Goal: Transaction & Acquisition: Purchase product/service

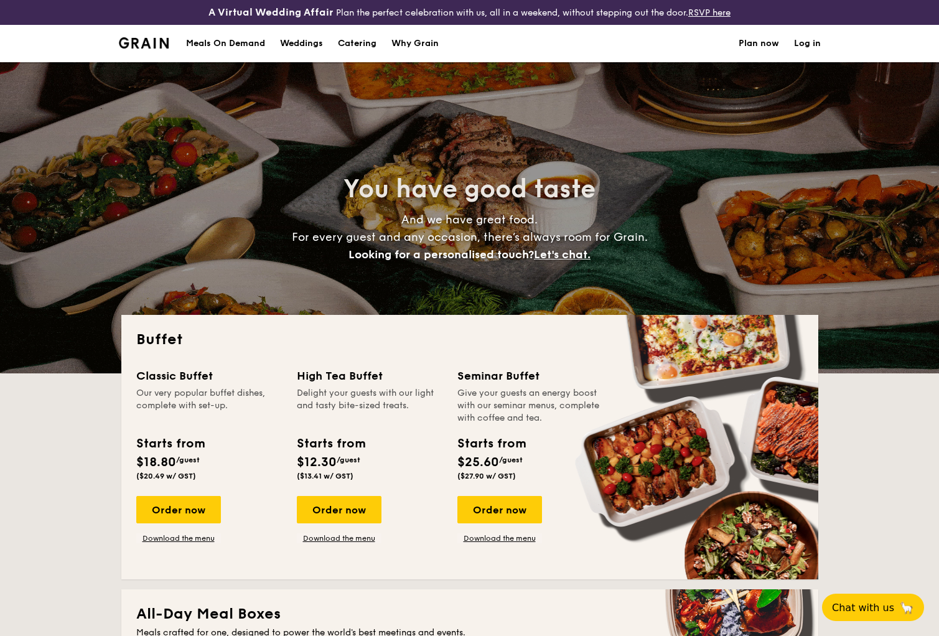
select select
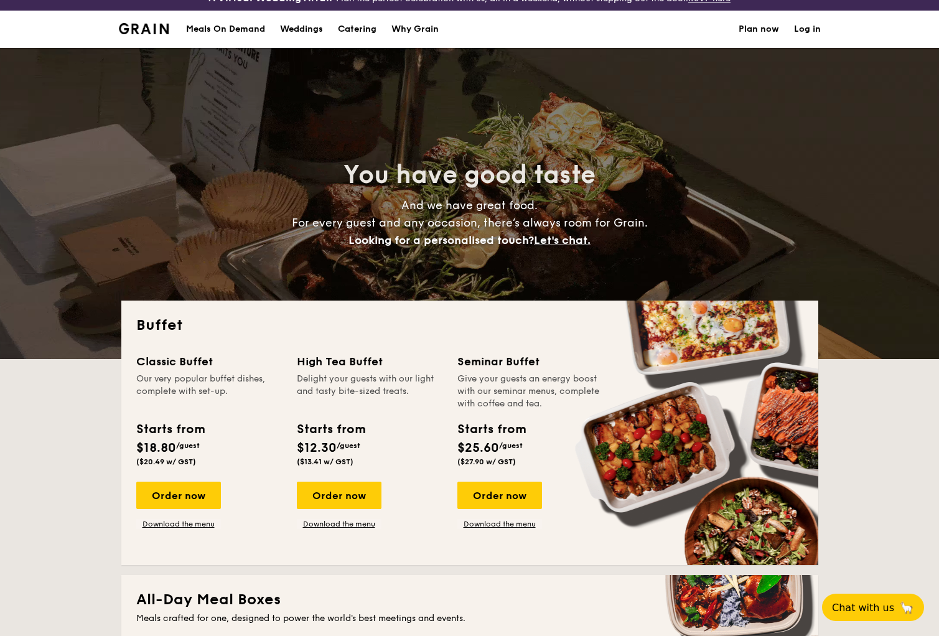
scroll to position [17, 0]
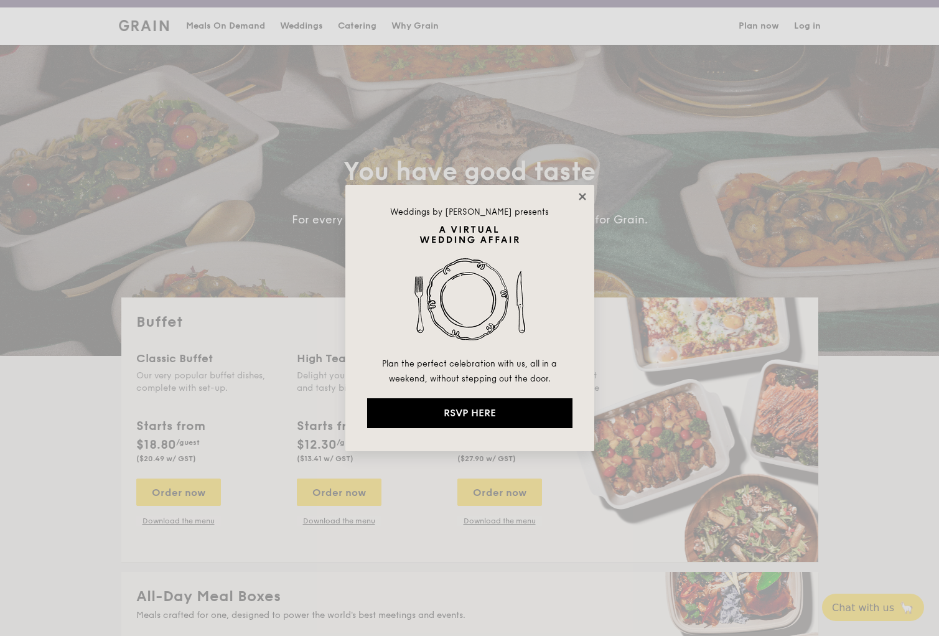
click at [583, 193] on icon at bounding box center [582, 196] width 11 height 11
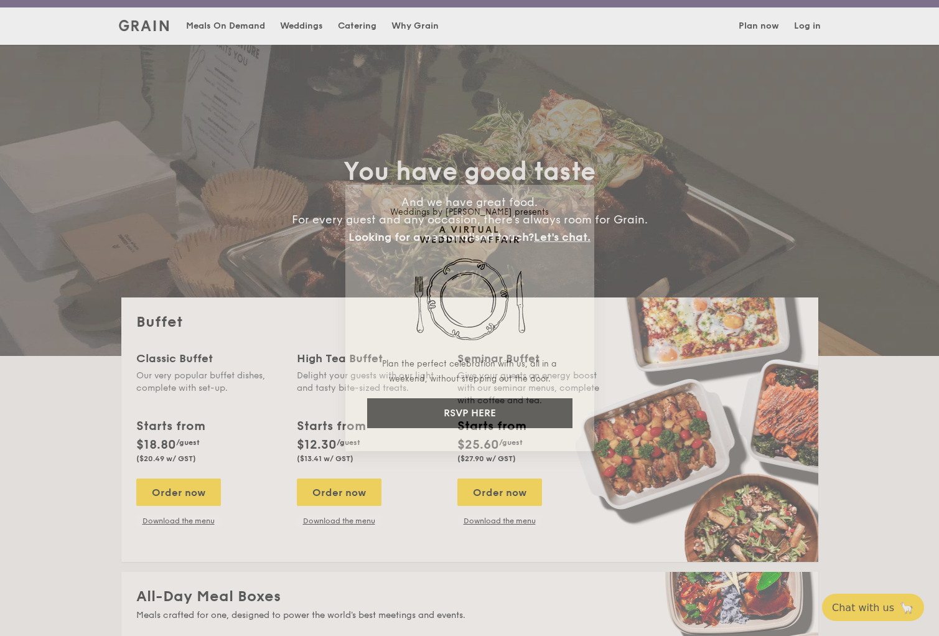
scroll to position [18, 0]
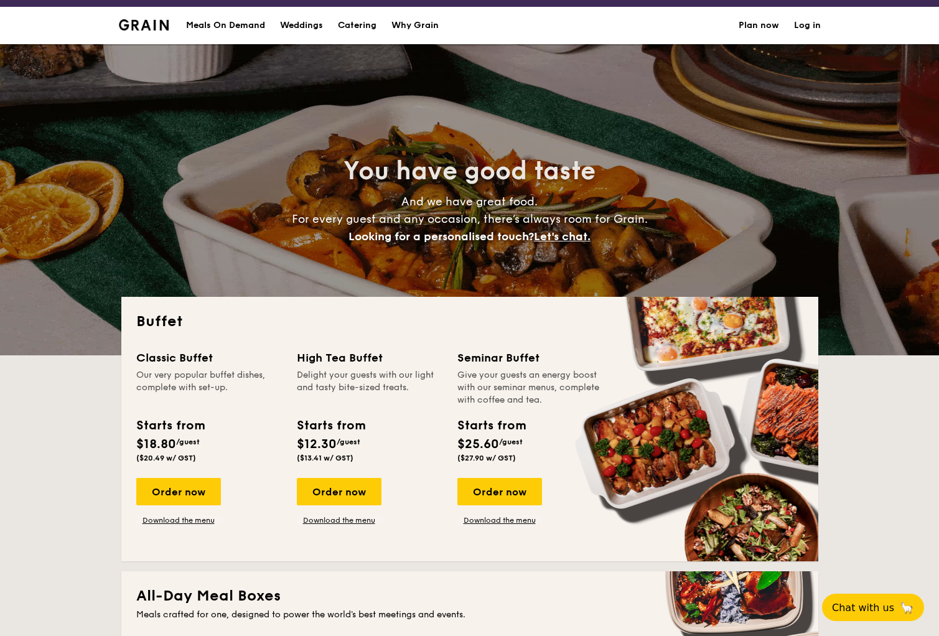
click at [218, 25] on div "Meals On Demand" at bounding box center [225, 25] width 79 height 37
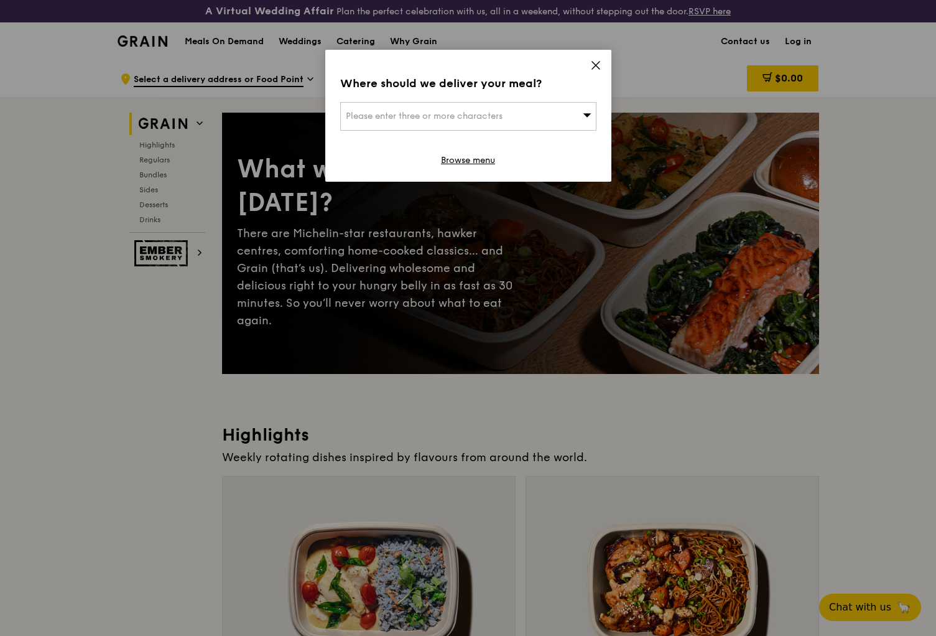
click at [593, 69] on icon at bounding box center [595, 65] width 11 height 11
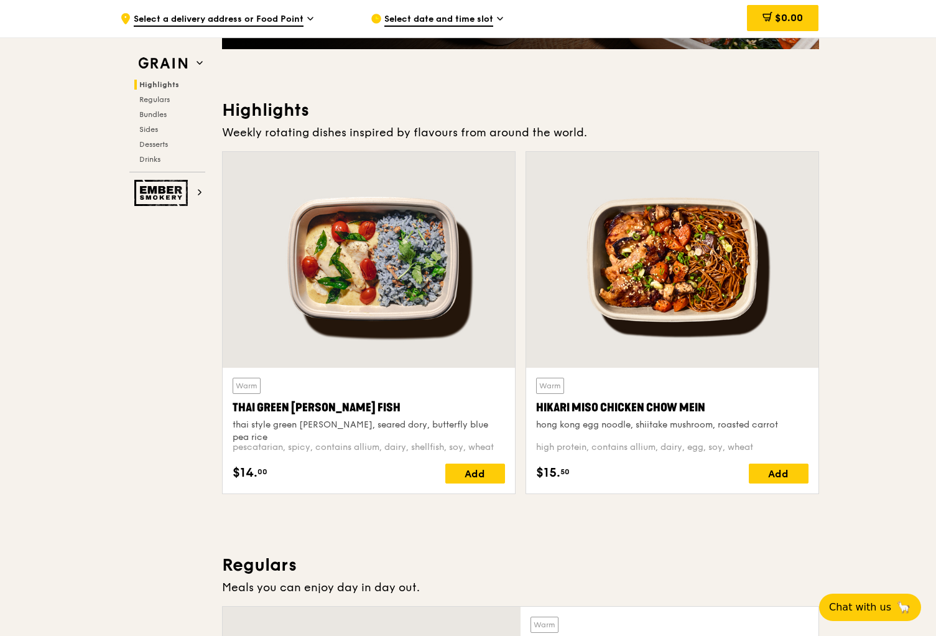
scroll to position [322, 0]
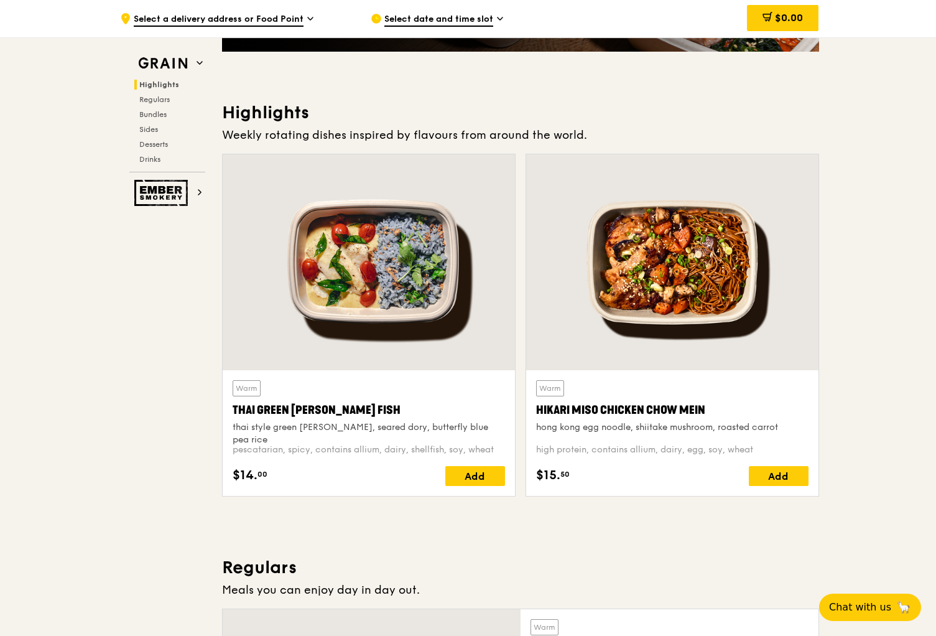
click at [418, 16] on span "Select date and time slot" at bounding box center [438, 20] width 109 height 14
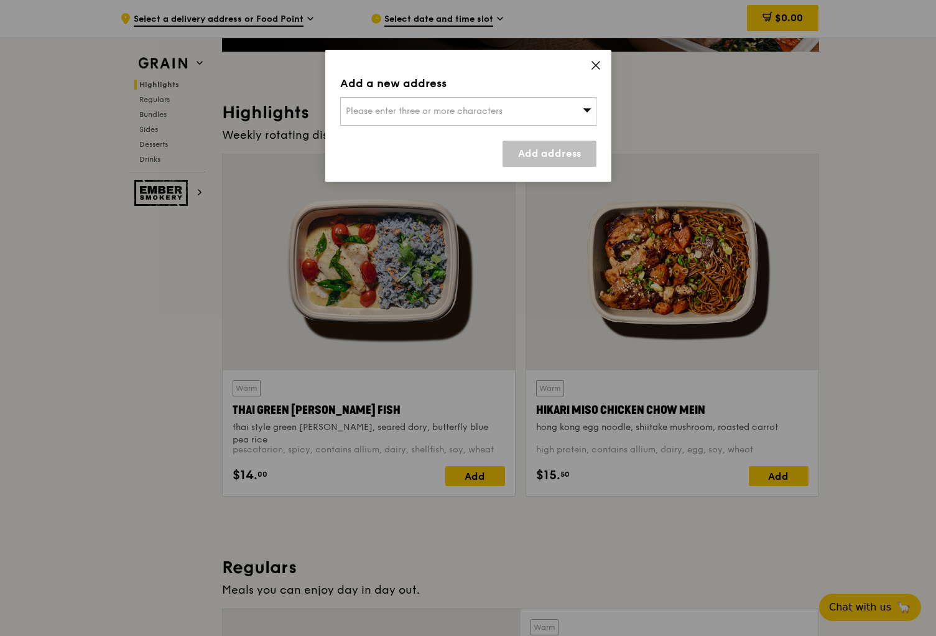
click at [503, 111] on span "Please enter three or more characters" at bounding box center [424, 111] width 157 height 11
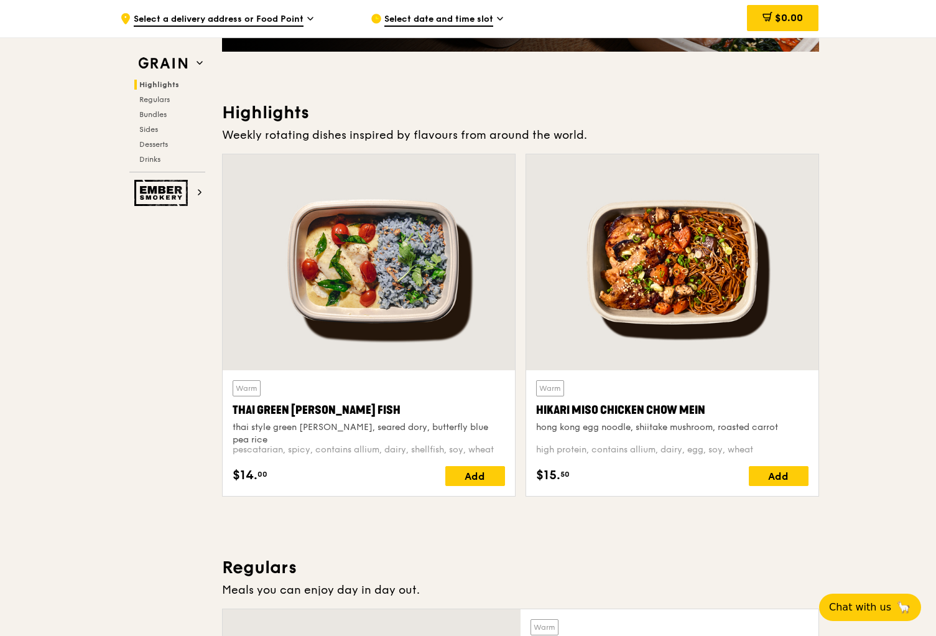
click at [269, 19] on span "Select a delivery address or Food Point" at bounding box center [219, 20] width 170 height 14
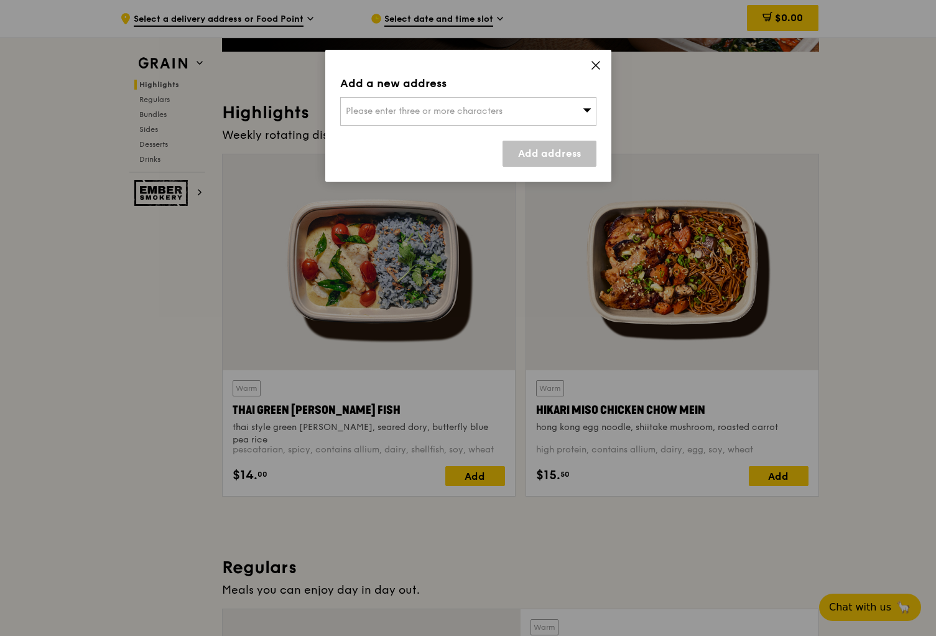
click at [366, 103] on div "Please enter three or more characters" at bounding box center [468, 111] width 256 height 29
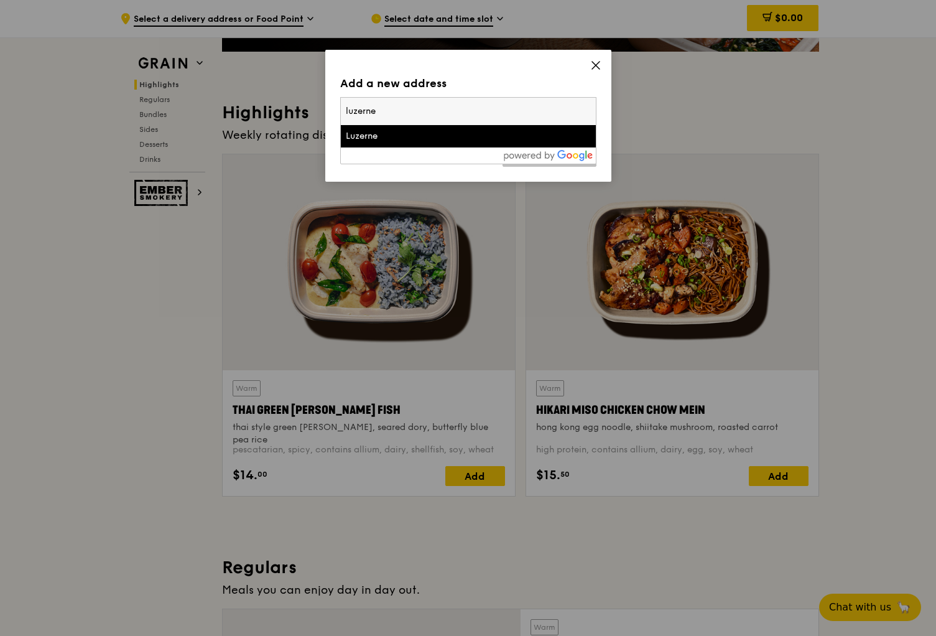
type input "luzerne"
click at [406, 136] on div "Luzerne" at bounding box center [438, 136] width 184 height 12
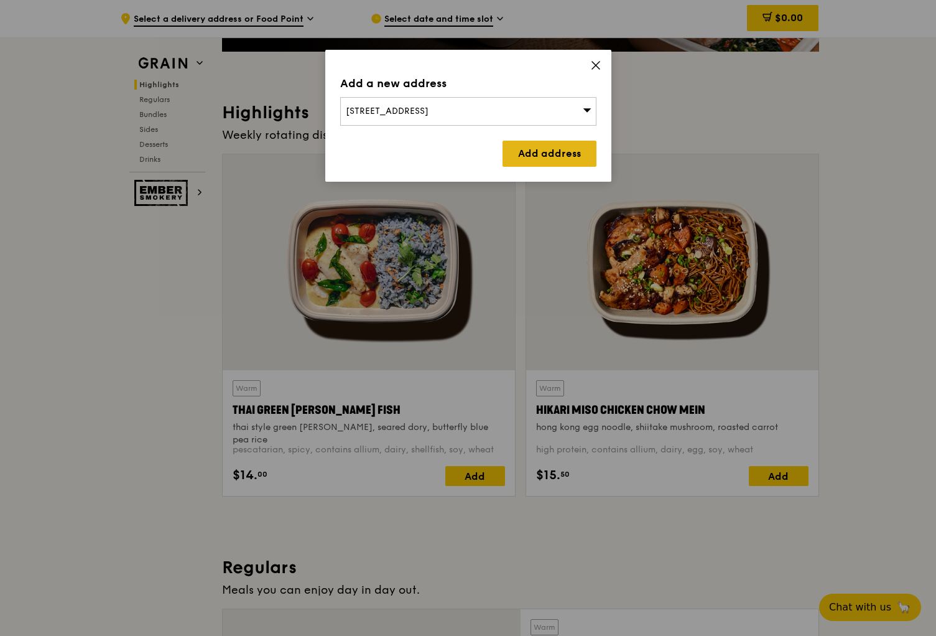
click at [535, 158] on link "Add address" at bounding box center [550, 154] width 94 height 26
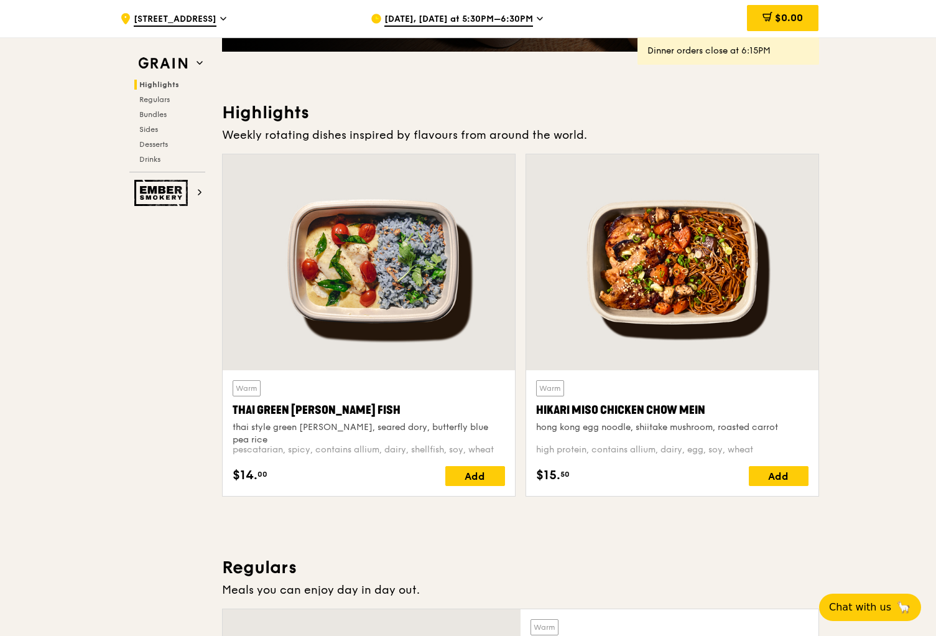
click at [453, 24] on span "[DATE], [DATE] at 5:30PM–6:30PM" at bounding box center [458, 20] width 149 height 14
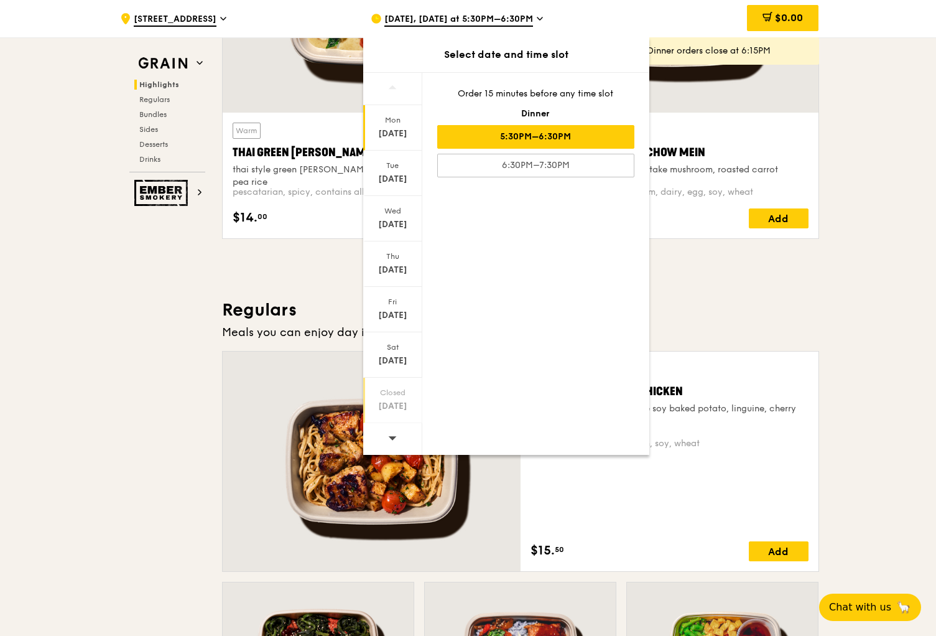
scroll to position [628, 0]
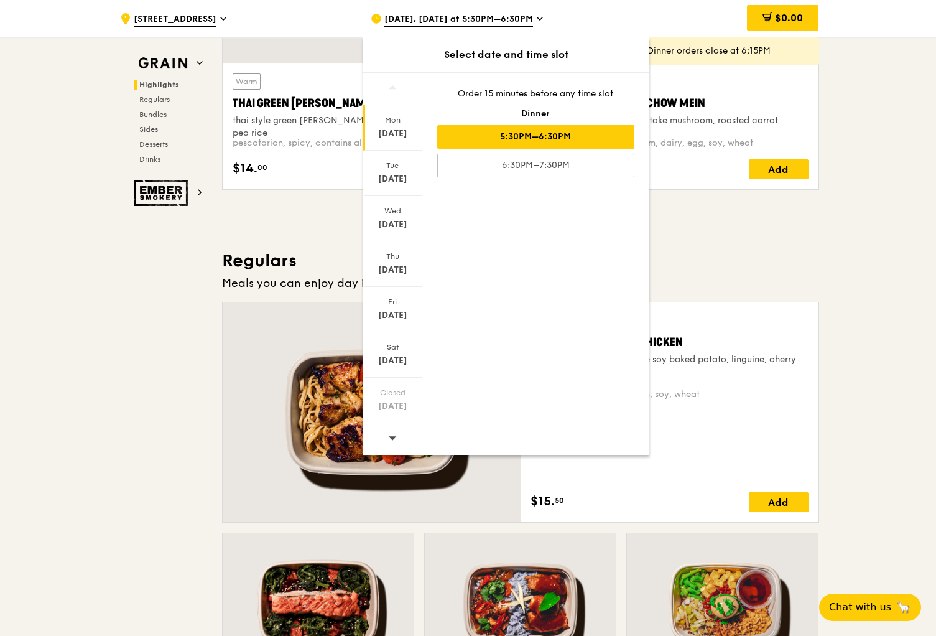
click at [393, 440] on icon at bounding box center [392, 437] width 9 height 9
click at [396, 225] on div "[DATE]" at bounding box center [392, 224] width 55 height 12
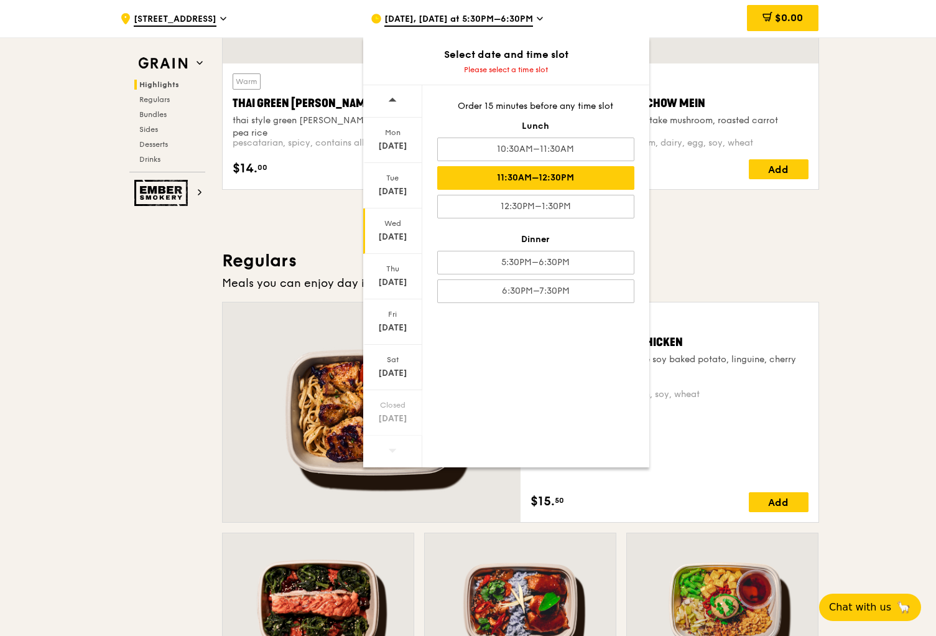
click at [558, 185] on div "11:30AM–12:30PM" at bounding box center [535, 178] width 197 height 24
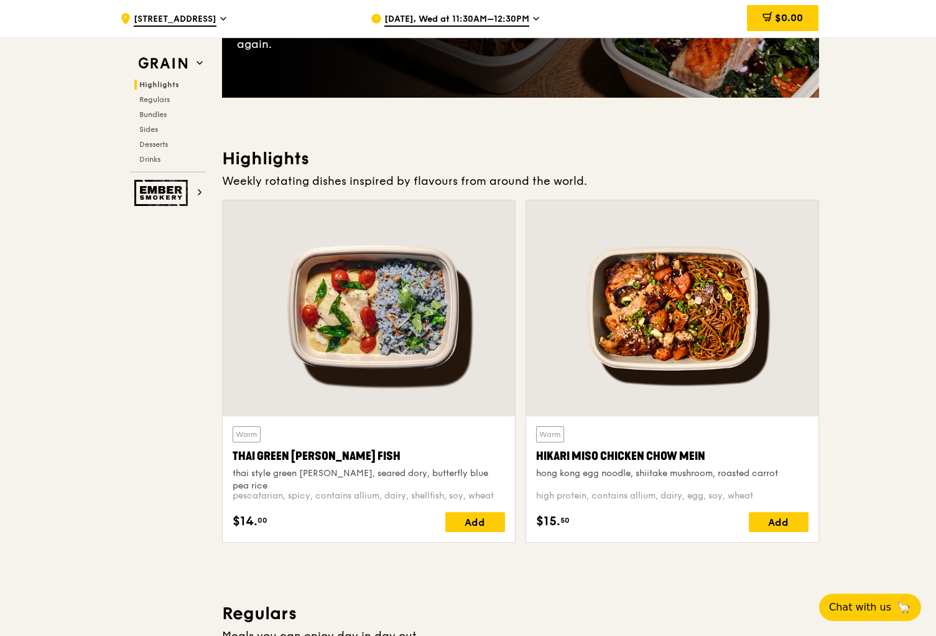
scroll to position [269, 0]
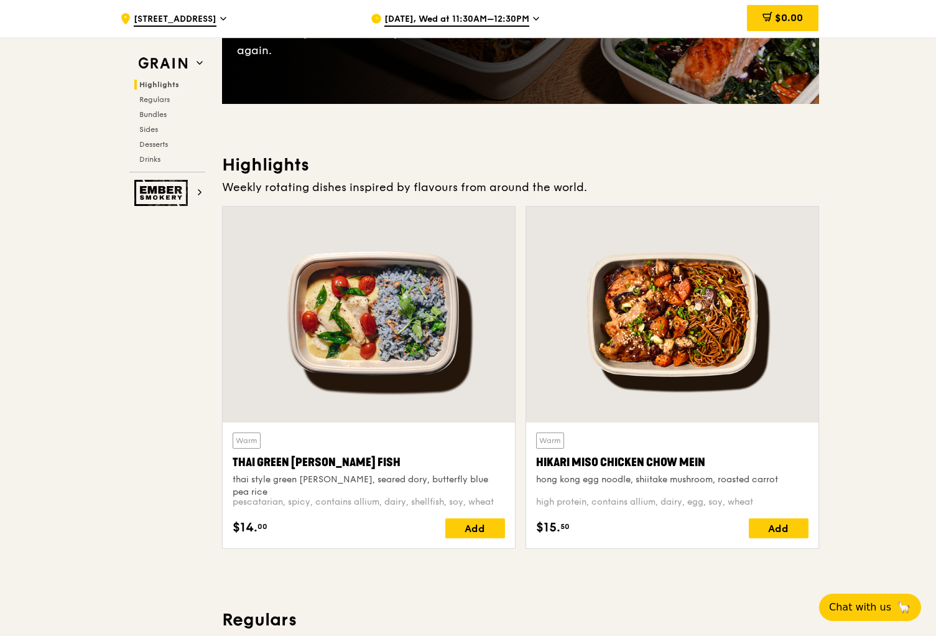
click at [477, 19] on span "[DATE], Wed at 11:30AM–12:30PM" at bounding box center [456, 20] width 145 height 14
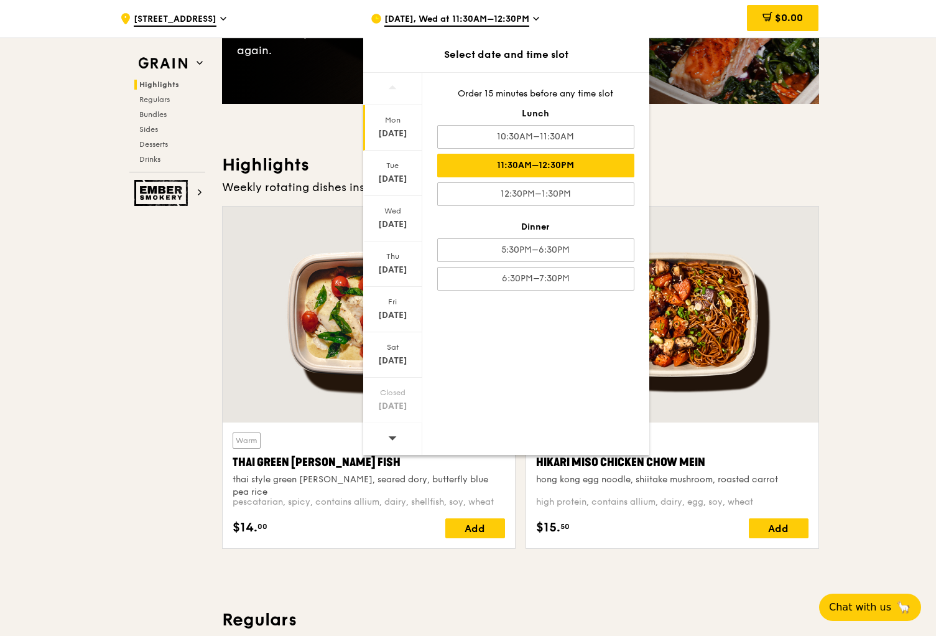
click at [399, 123] on div "Mon" at bounding box center [392, 120] width 55 height 10
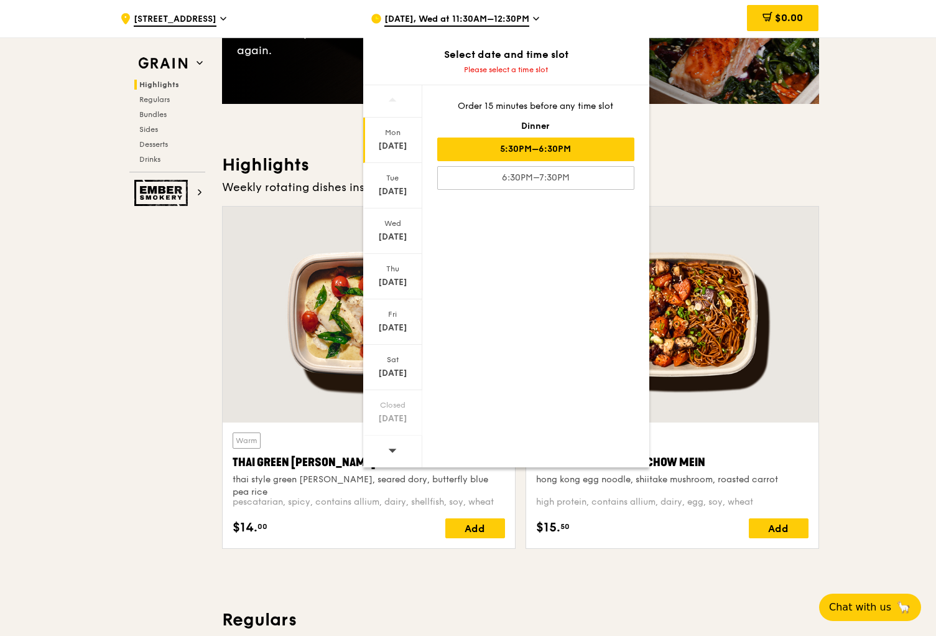
click at [485, 154] on div "5:30PM–6:30PM" at bounding box center [535, 149] width 197 height 24
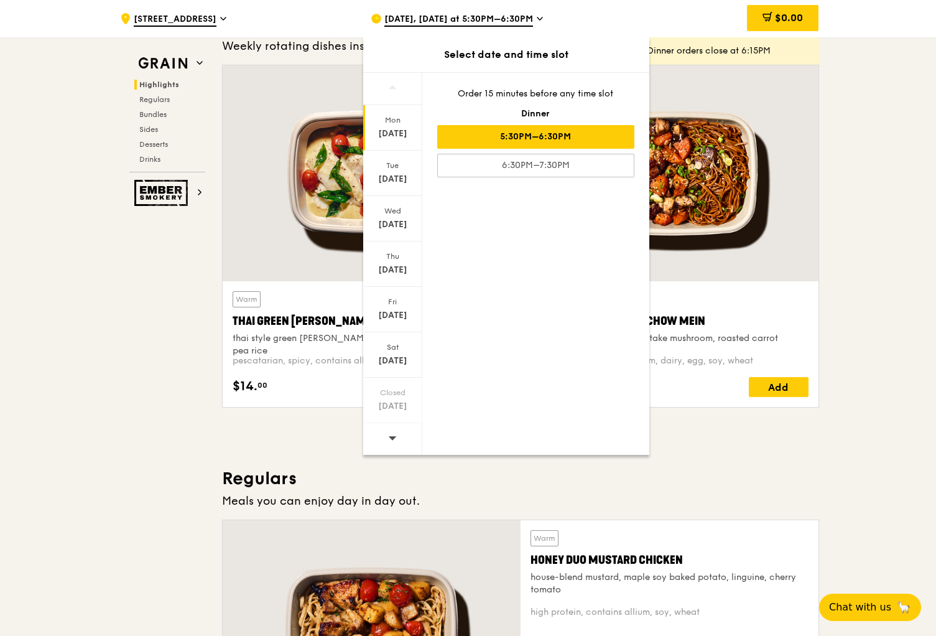
scroll to position [421, 0]
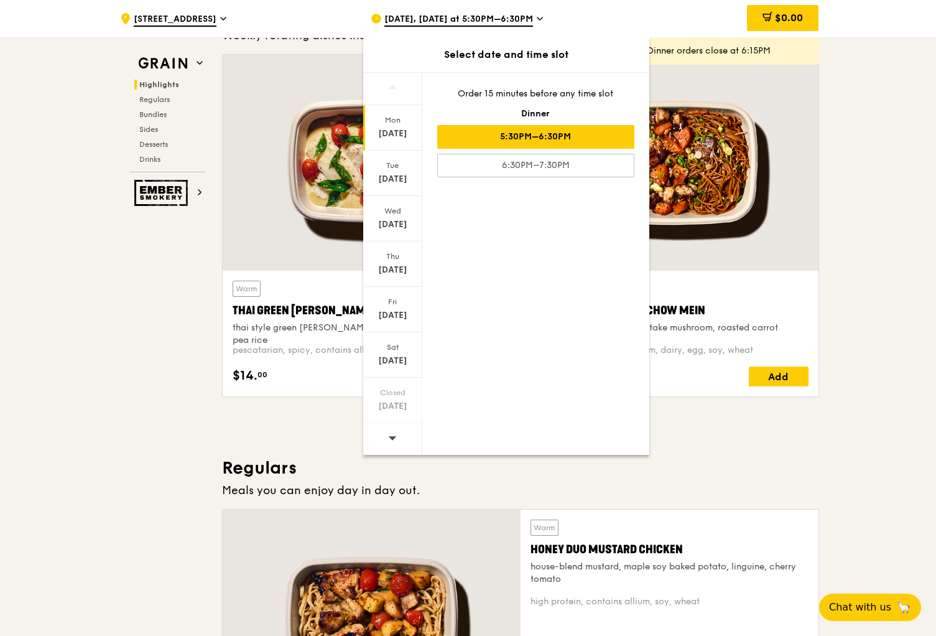
click at [396, 432] on div at bounding box center [392, 439] width 59 height 32
click at [393, 437] on icon at bounding box center [392, 438] width 8 height 4
click at [388, 230] on div "[DATE]" at bounding box center [392, 218] width 59 height 45
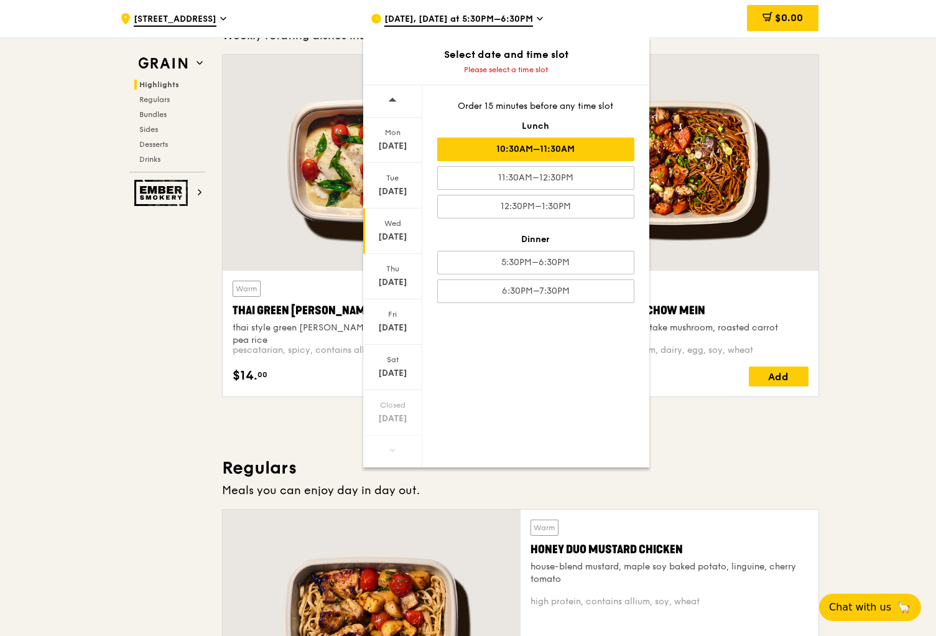
click at [539, 156] on div "10:30AM–11:30AM" at bounding box center [535, 149] width 197 height 24
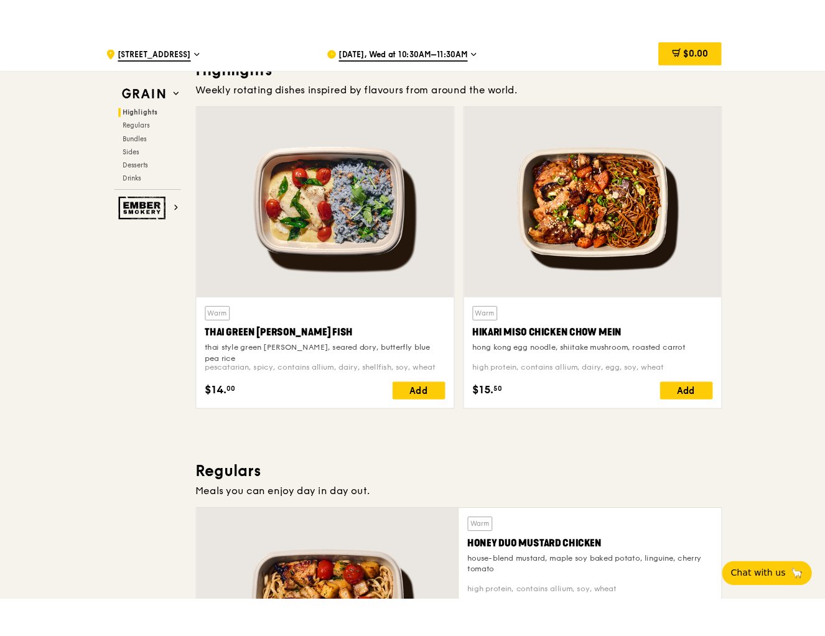
scroll to position [388, 0]
